Goal: Task Accomplishment & Management: Manage account settings

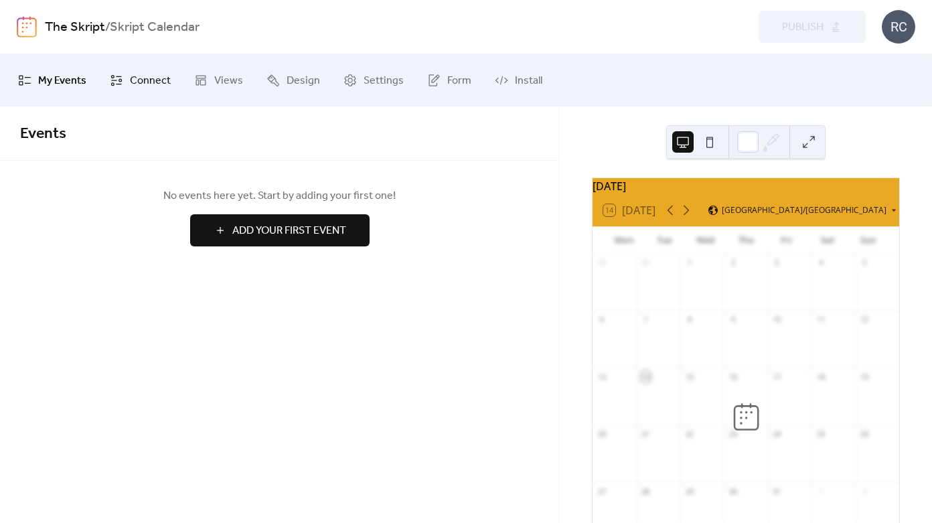
click at [145, 80] on span "Connect" at bounding box center [150, 80] width 41 height 21
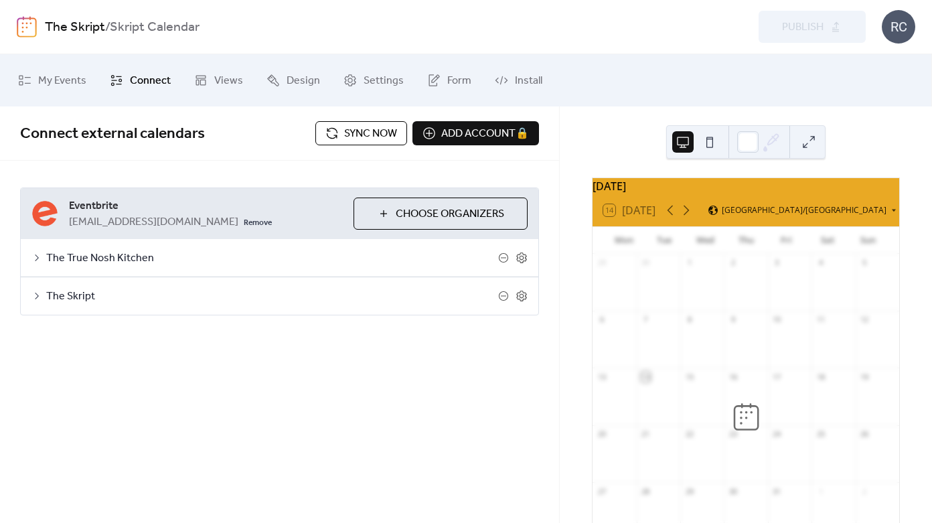
click at [41, 258] on icon at bounding box center [36, 257] width 11 height 11
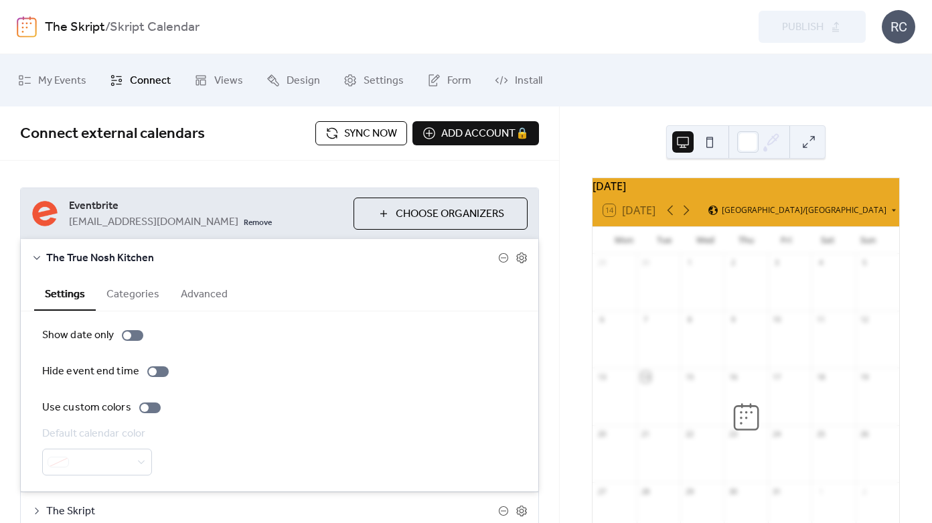
click at [39, 258] on icon at bounding box center [36, 257] width 11 height 11
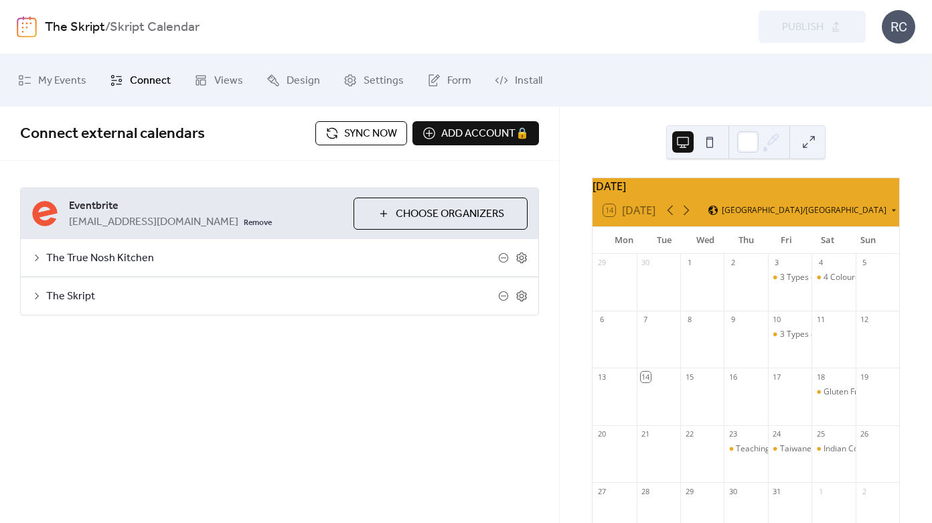
click at [36, 257] on icon at bounding box center [36, 257] width 11 height 11
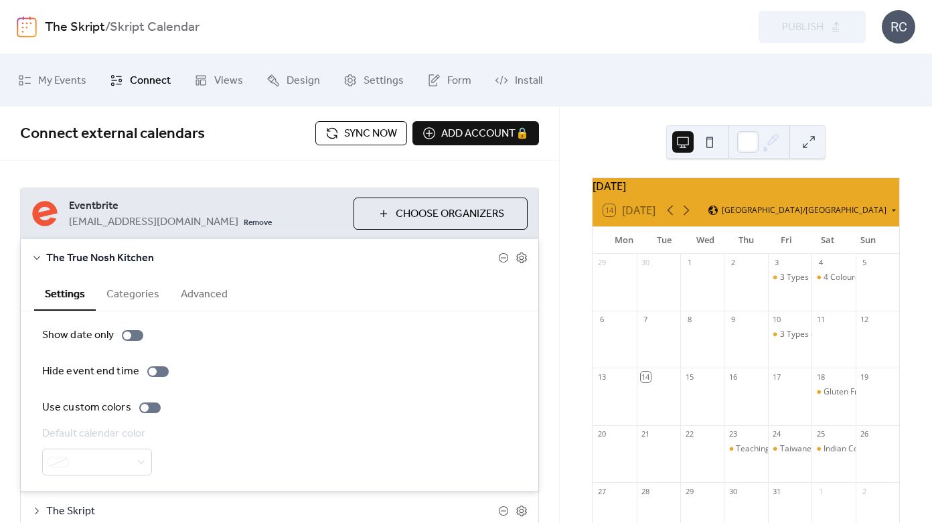
click at [41, 258] on icon at bounding box center [36, 257] width 11 height 11
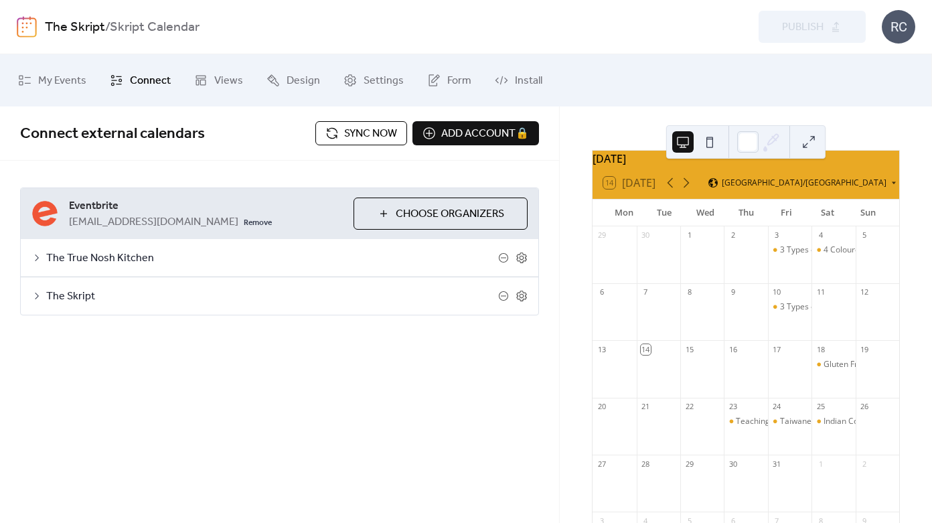
scroll to position [91, 0]
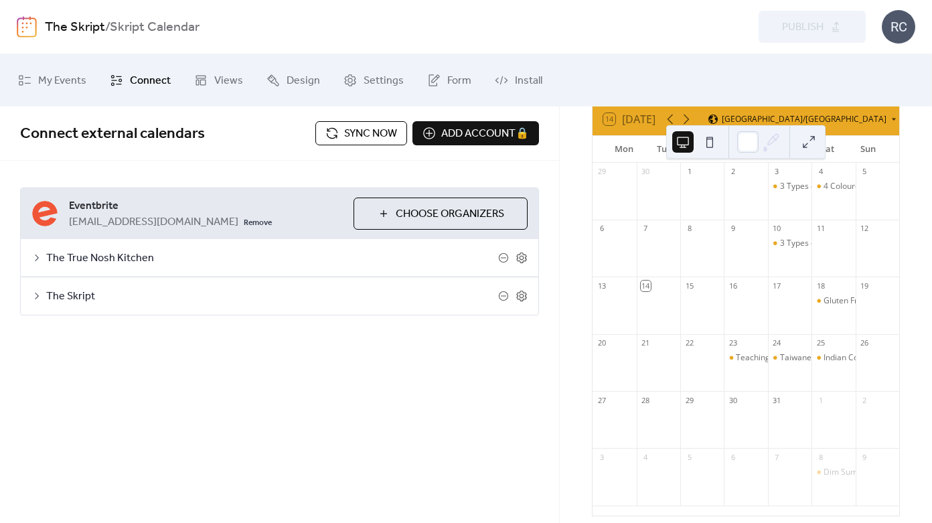
click at [39, 255] on icon at bounding box center [36, 257] width 11 height 11
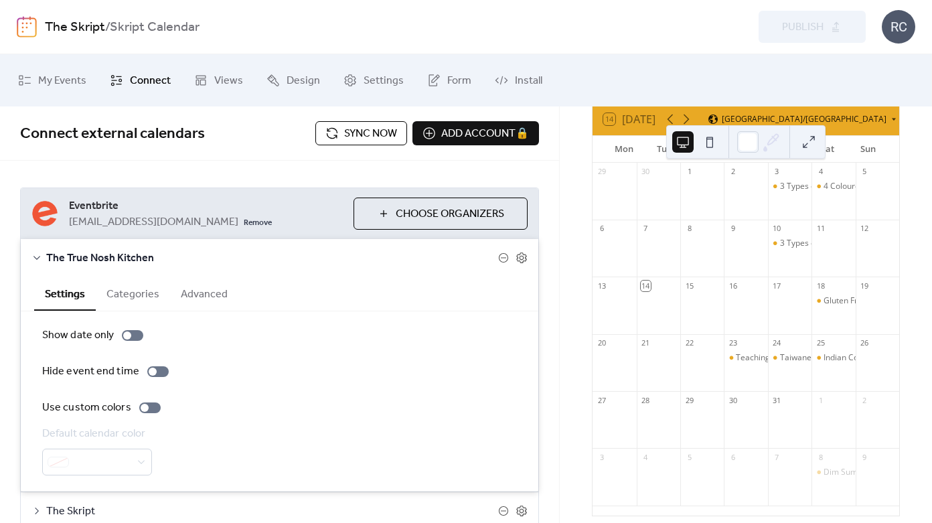
click at [193, 294] on button "Advanced" at bounding box center [204, 292] width 68 height 33
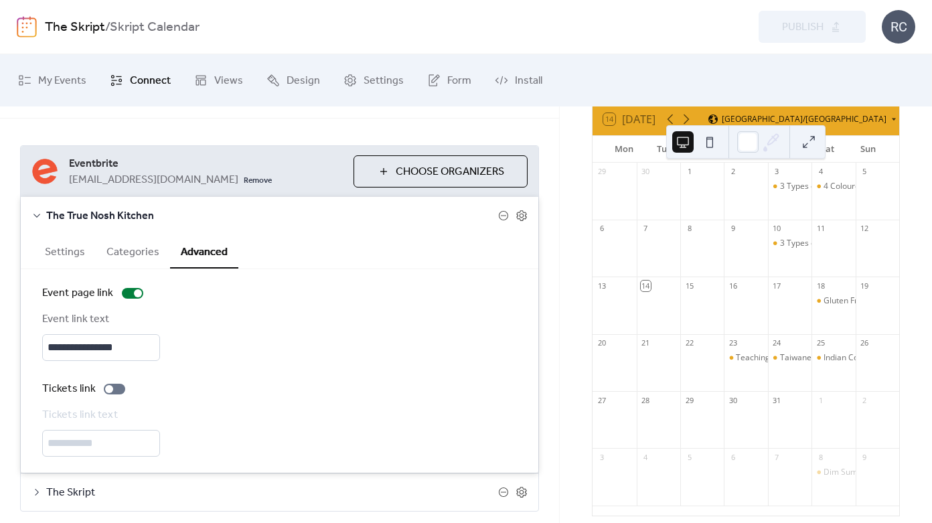
scroll to position [0, 0]
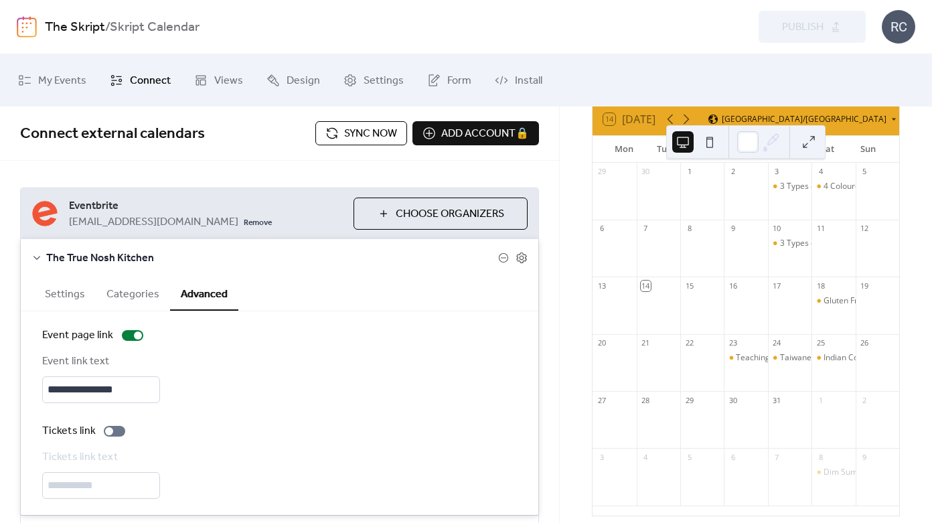
click at [35, 255] on icon at bounding box center [36, 257] width 11 height 11
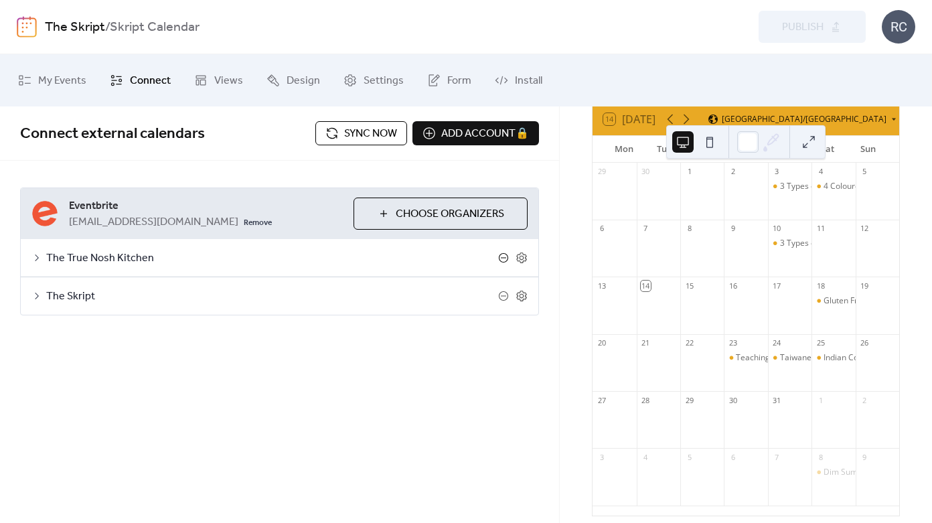
click at [499, 257] on icon at bounding box center [503, 257] width 9 height 9
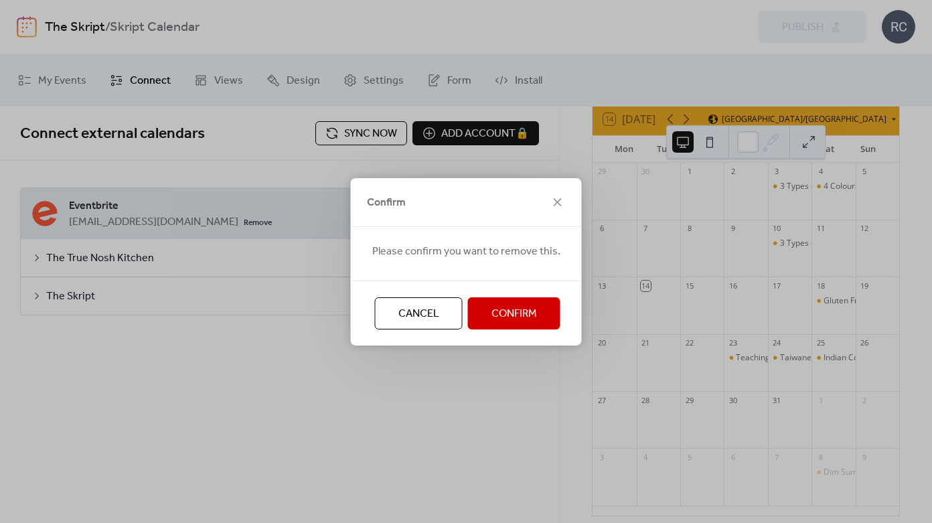
drag, startPoint x: 505, startPoint y: 312, endPoint x: 392, endPoint y: 323, distance: 113.6
click at [398, 364] on div "Confirm Please confirm you want to remove this. Cancel Confirm" at bounding box center [466, 261] width 932 height 523
drag, startPoint x: 519, startPoint y: 322, endPoint x: 528, endPoint y: 317, distance: 10.5
click at [528, 317] on span "Confirm" at bounding box center [514, 314] width 46 height 16
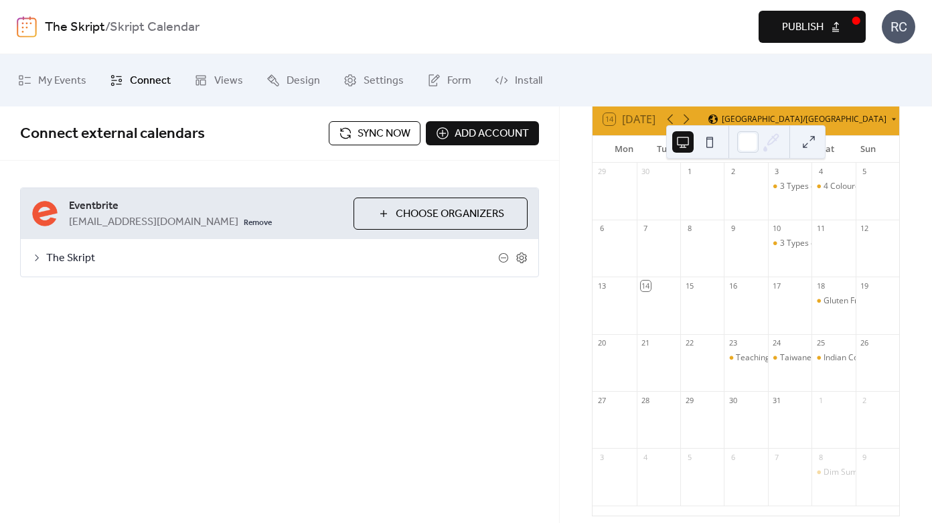
click at [822, 22] on span "Publish" at bounding box center [802, 27] width 41 height 16
click at [56, 28] on link "The Skript" at bounding box center [75, 27] width 60 height 25
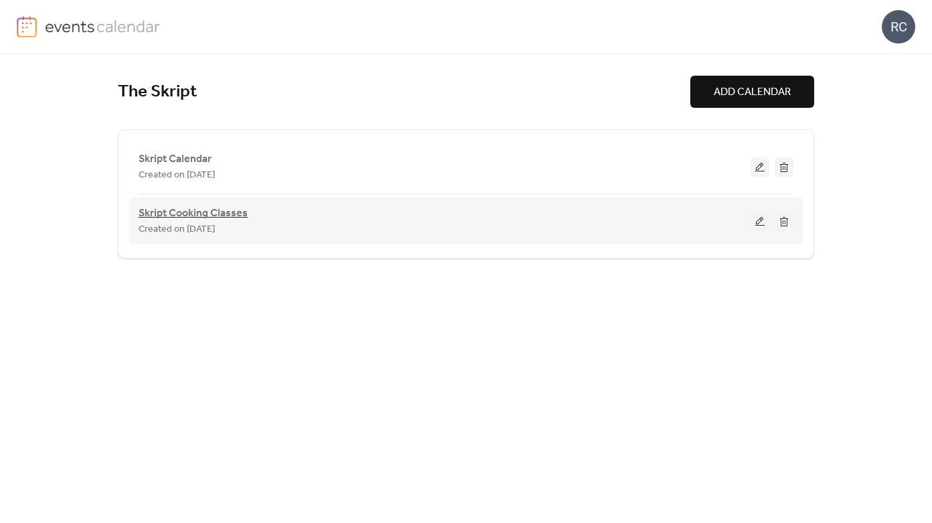
click at [211, 218] on span "Skript Cooking Classes" at bounding box center [193, 213] width 109 height 16
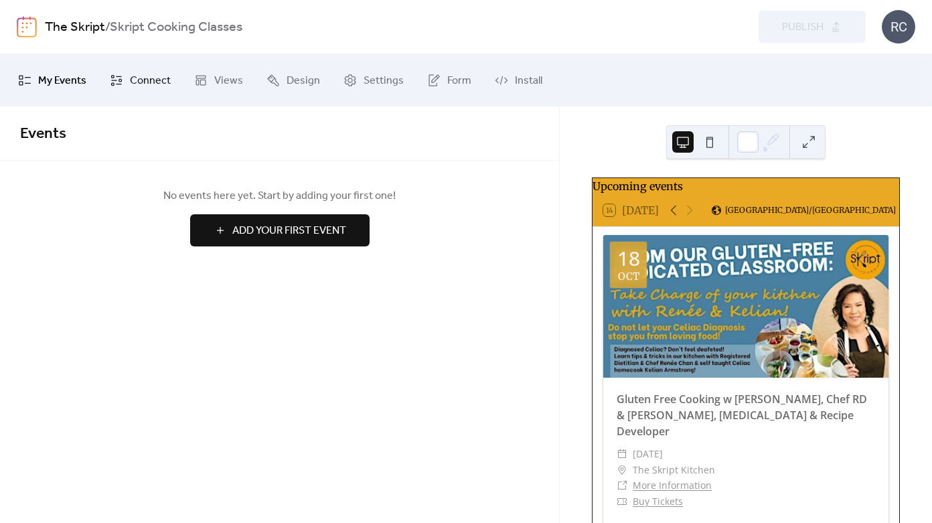
click at [143, 84] on span "Connect" at bounding box center [150, 80] width 41 height 21
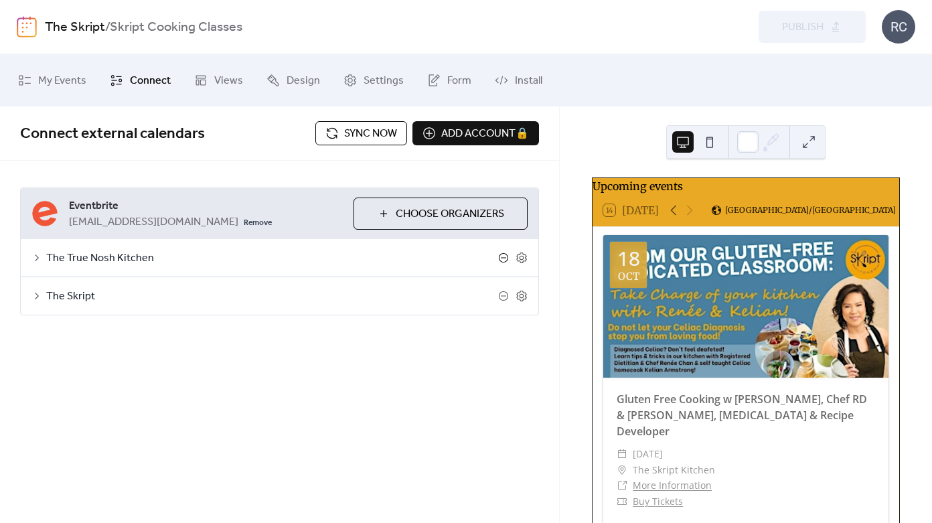
click at [503, 256] on icon at bounding box center [503, 257] width 11 height 11
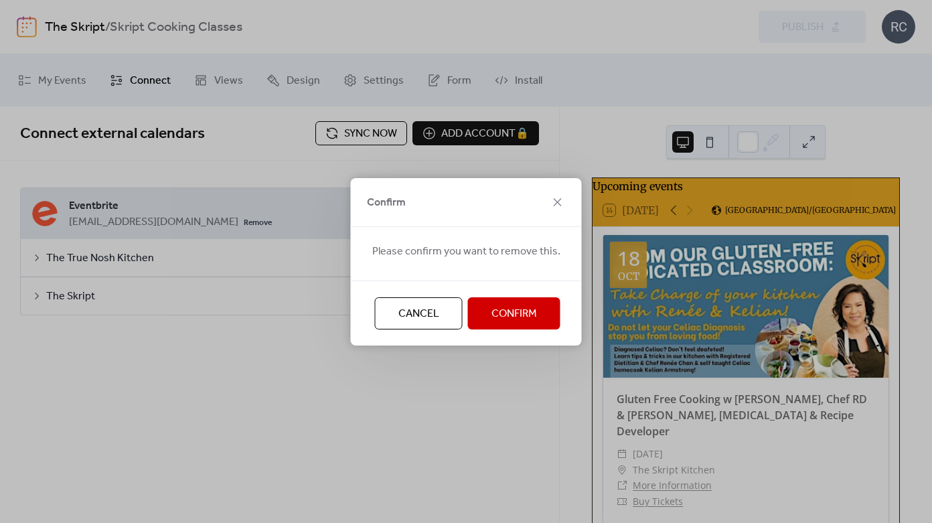
click at [513, 309] on span "Confirm" at bounding box center [514, 314] width 46 height 16
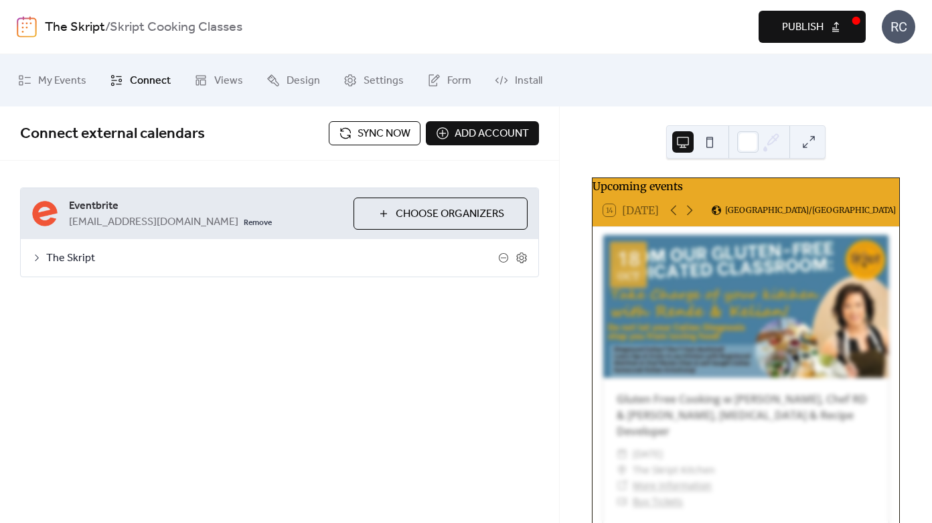
click at [796, 32] on span "Publish" at bounding box center [802, 27] width 41 height 16
click at [35, 25] on img at bounding box center [27, 26] width 20 height 21
